Goal: Task Accomplishment & Management: Manage account settings

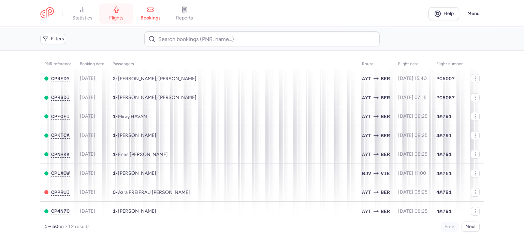
click at [118, 18] on span "flights" at bounding box center [116, 18] width 14 height 6
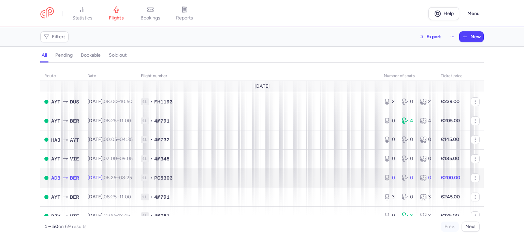
click at [261, 176] on td "1L • PC5303" at bounding box center [258, 177] width 243 height 19
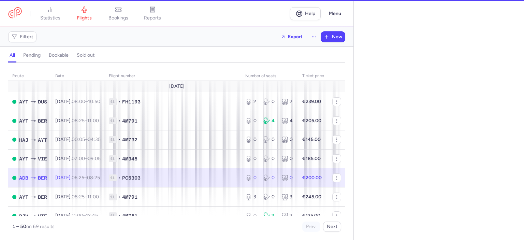
select select "days"
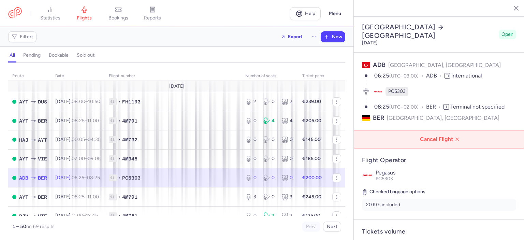
click at [435, 136] on span "Cancel Flight" at bounding box center [440, 139] width 160 height 6
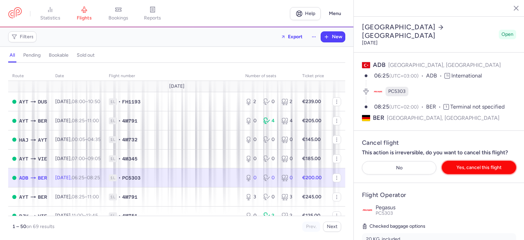
click at [469, 165] on span "Yes, cancel this flight" at bounding box center [478, 167] width 45 height 5
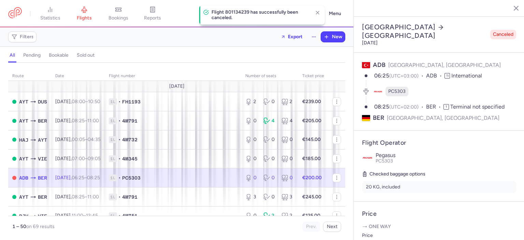
click at [512, 9] on line "button" at bounding box center [510, 7] width 3 height 3
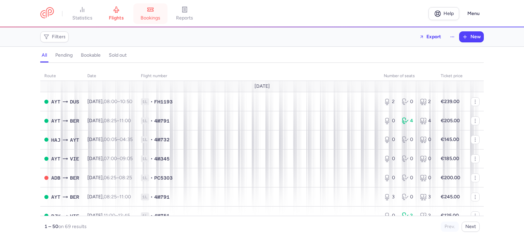
click at [148, 15] on link "bookings" at bounding box center [150, 13] width 34 height 15
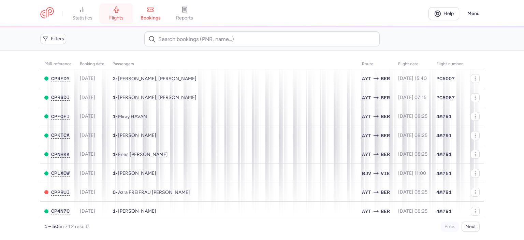
click at [117, 15] on span "flights" at bounding box center [116, 18] width 14 height 6
